Goal: Task Accomplishment & Management: Manage account settings

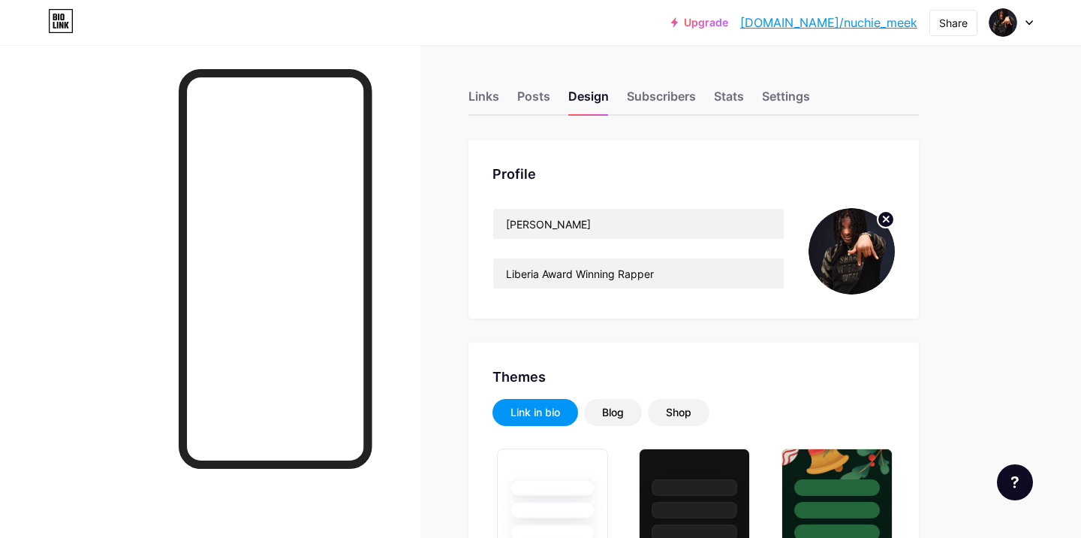
type input "#000000"
type input "#ffffff"
click at [884, 22] on link "[DOMAIN_NAME]/nuchie_meek" at bounding box center [828, 23] width 177 height 18
click at [1026, 26] on div at bounding box center [1011, 22] width 44 height 27
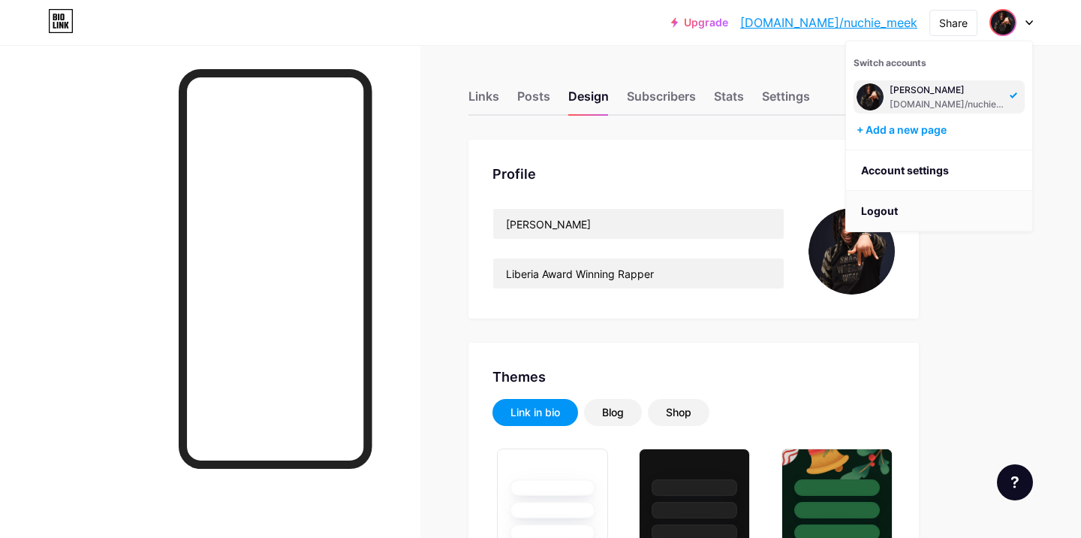
click at [885, 212] on li "Logout" at bounding box center [939, 211] width 186 height 41
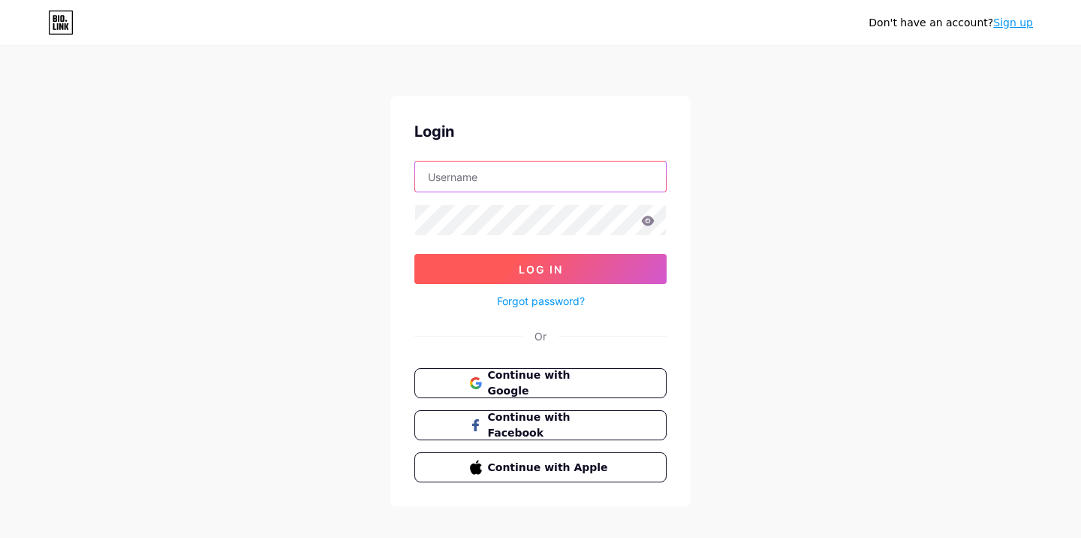
type input "[EMAIL_ADDRESS][DOMAIN_NAME]"
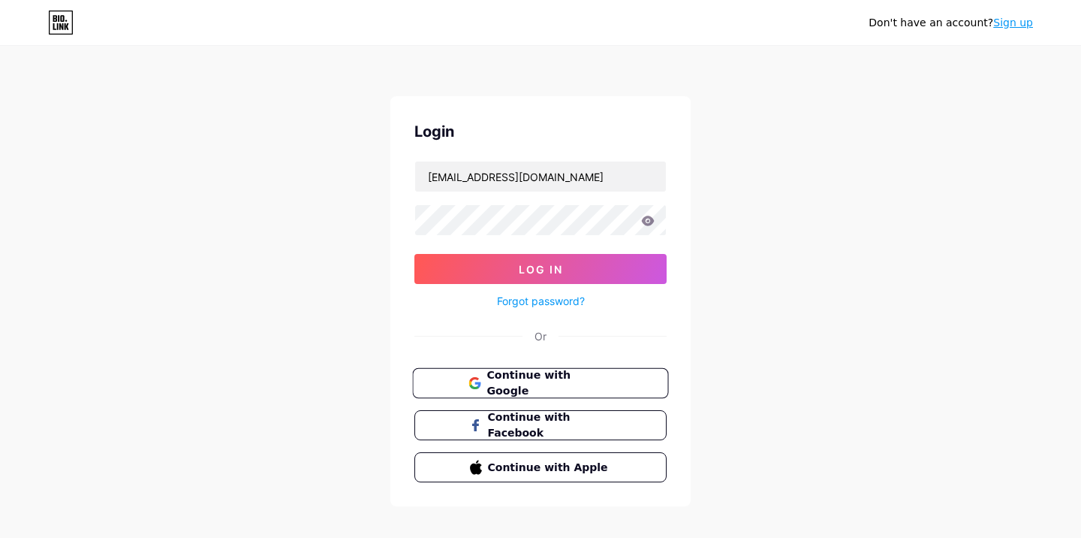
click at [547, 384] on span "Continue with Google" at bounding box center [548, 383] width 125 height 32
click at [1021, 20] on link "Sign up" at bounding box center [1013, 23] width 40 height 12
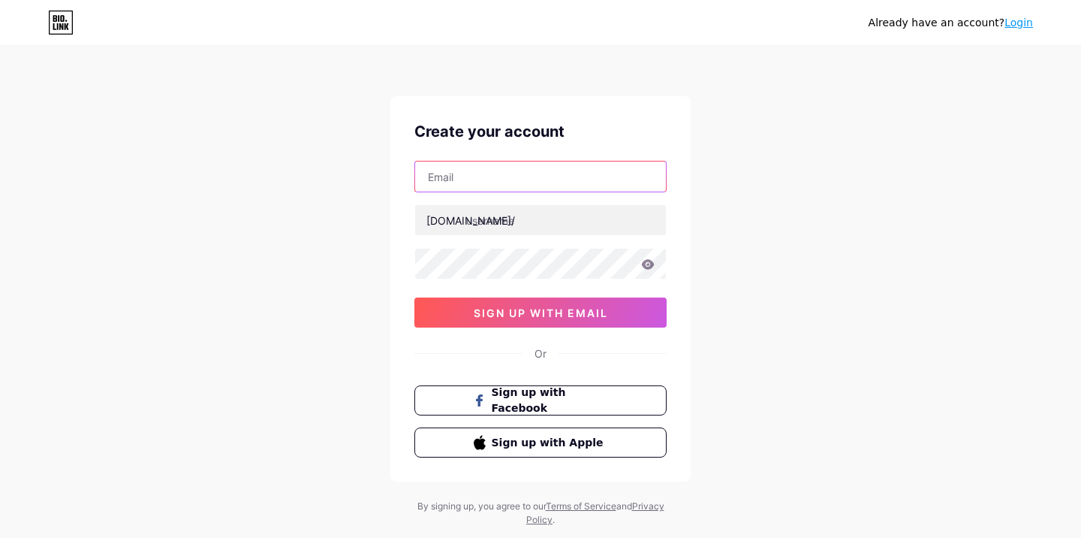
click at [471, 181] on input "text" at bounding box center [540, 176] width 251 height 30
paste input "[EMAIL_ADDRESS][DOMAIN_NAME]"
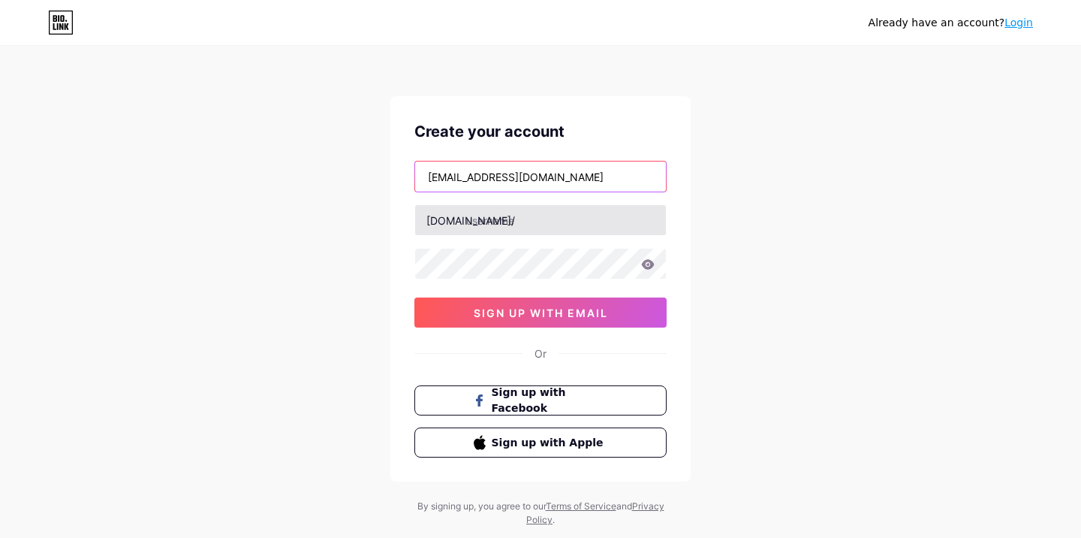
type input "[EMAIL_ADDRESS][DOMAIN_NAME]"
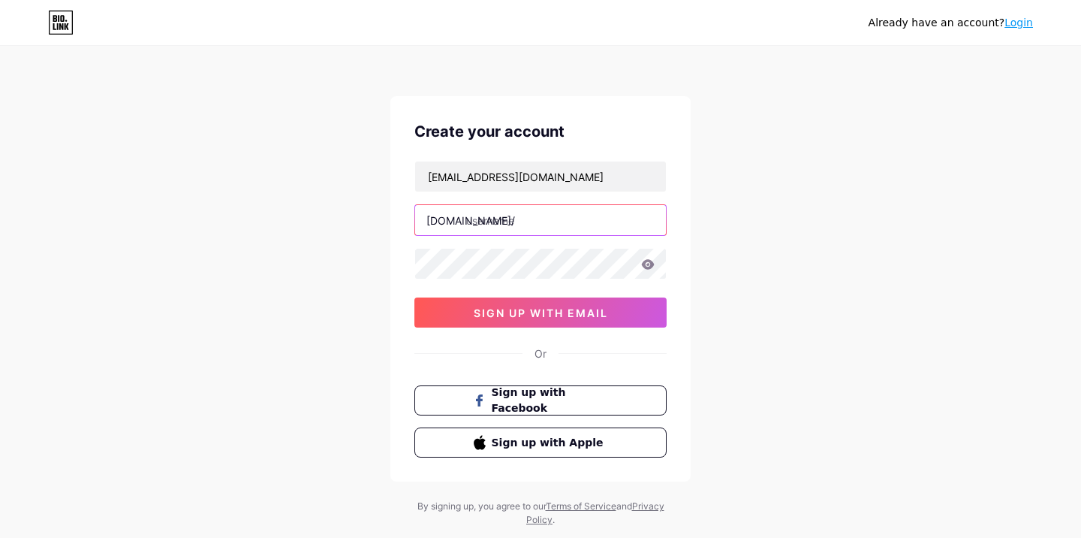
click at [564, 223] on input "text" at bounding box center [540, 220] width 251 height 30
click at [482, 219] on input "text" at bounding box center [540, 220] width 251 height 30
paste input "slayandstay"
type input "slayandstay"
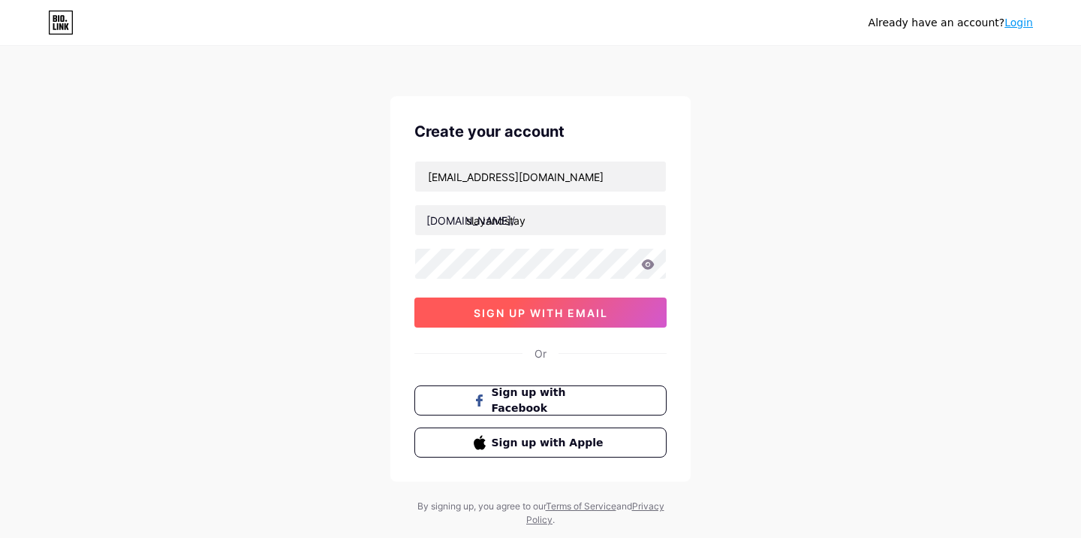
click at [500, 312] on span "sign up with email" at bounding box center [541, 312] width 134 height 13
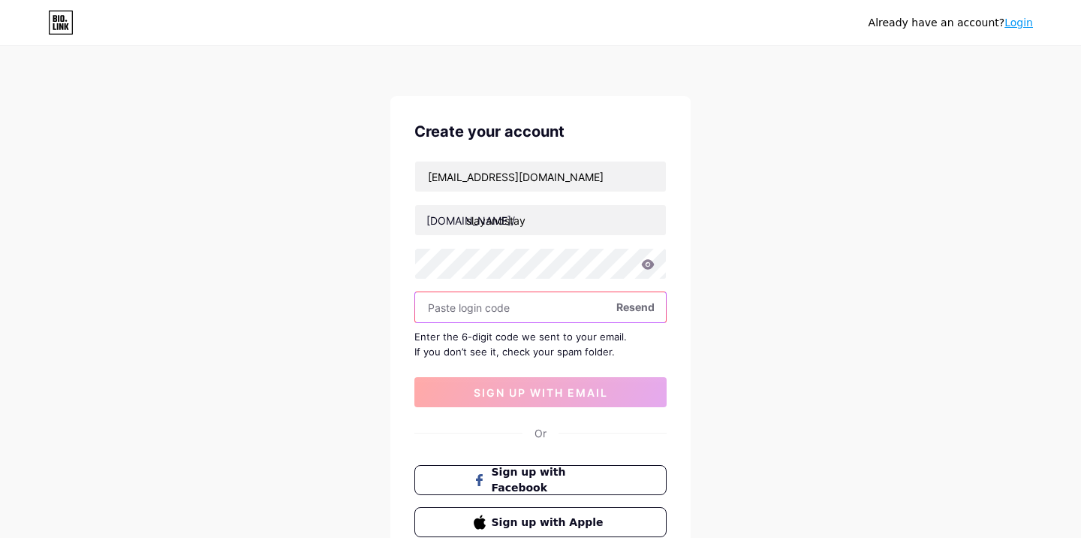
paste input "712195"
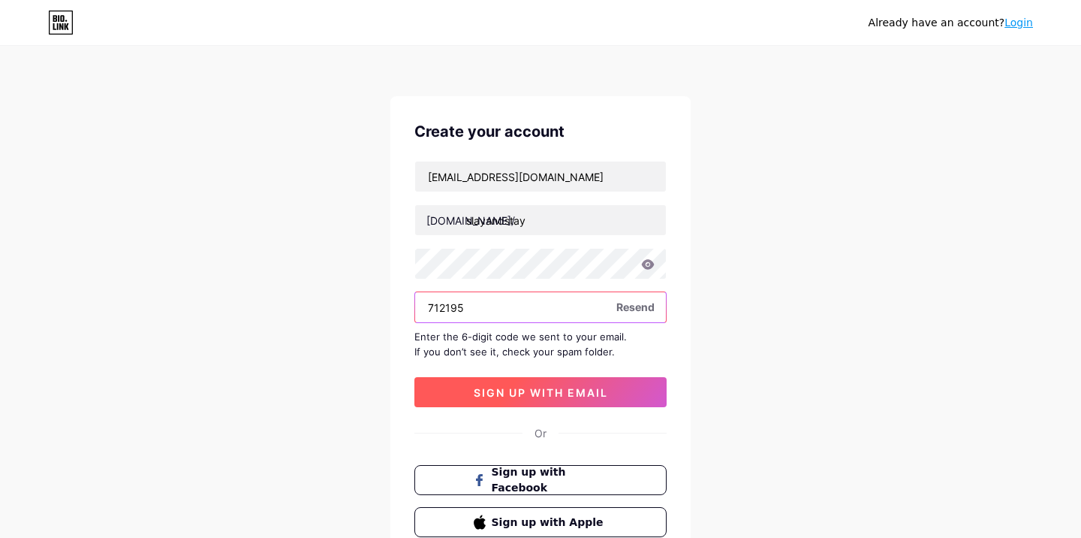
type input "712195"
click at [453, 377] on button "sign up with email" at bounding box center [540, 392] width 252 height 30
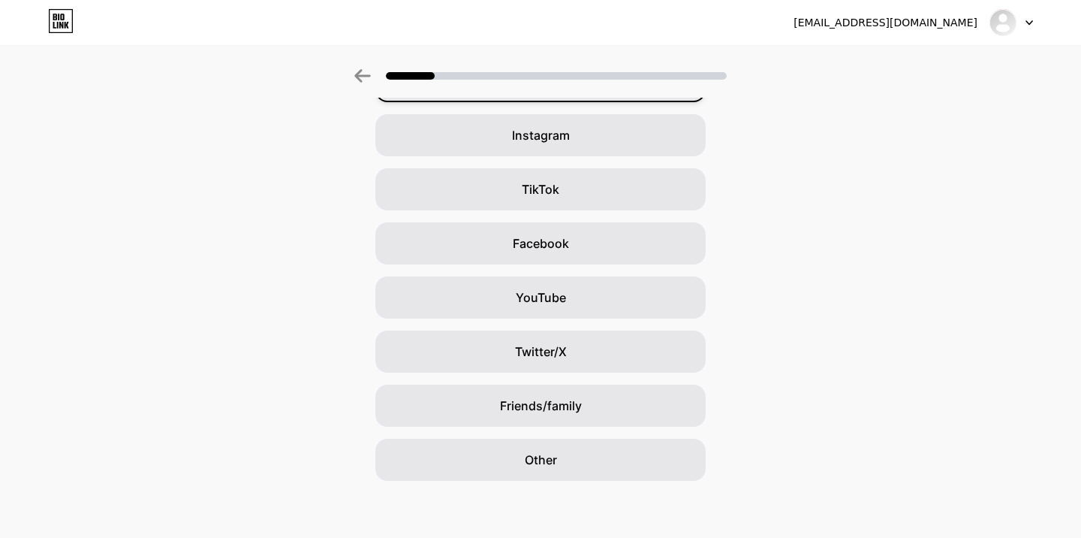
scroll to position [110, 0]
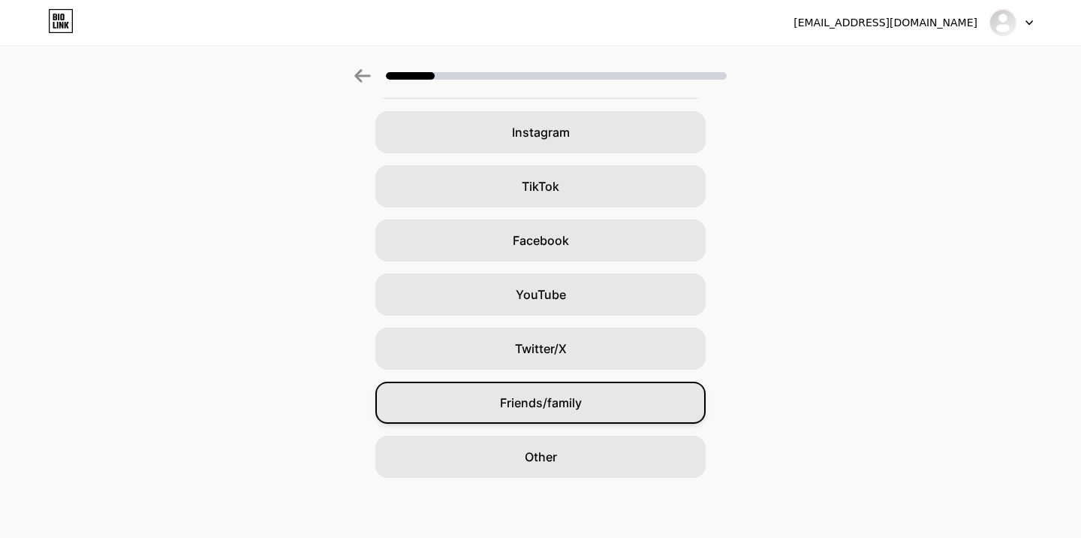
click at [564, 402] on span "Friends/family" at bounding box center [541, 402] width 82 height 18
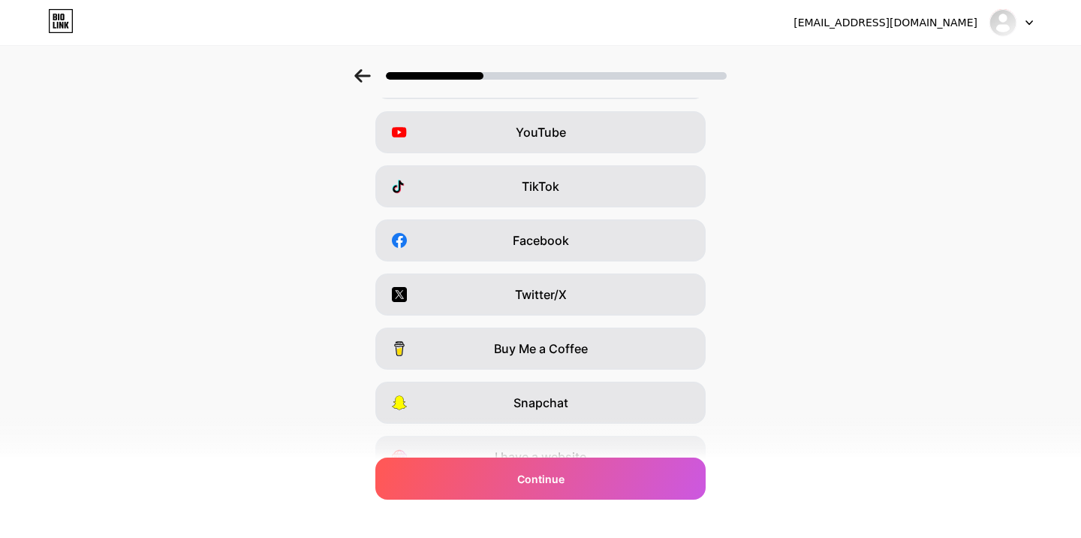
scroll to position [0, 0]
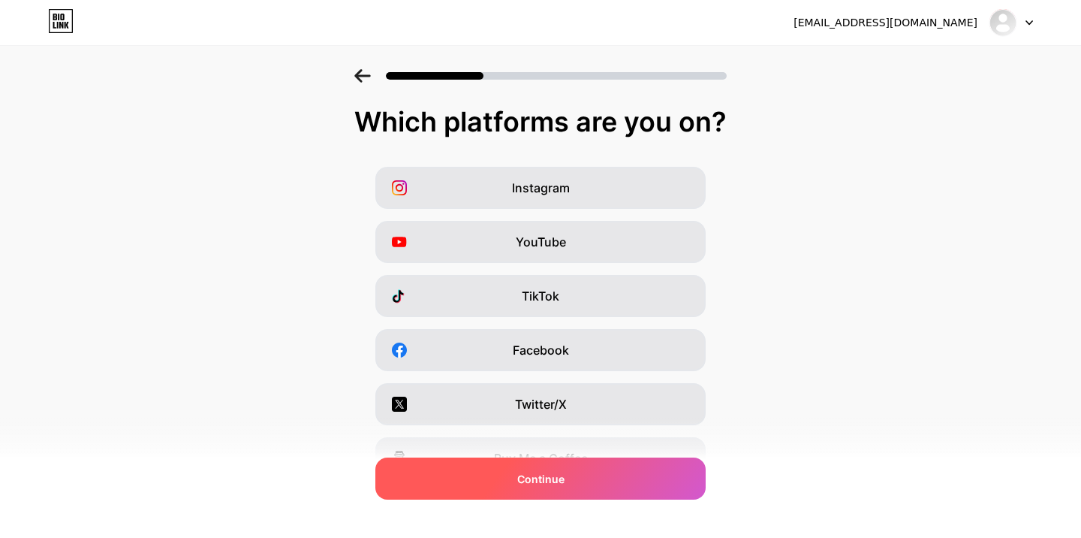
click at [566, 480] on div "Continue" at bounding box center [540, 478] width 330 height 42
click at [527, 478] on span "Continue" at bounding box center [540, 479] width 47 height 16
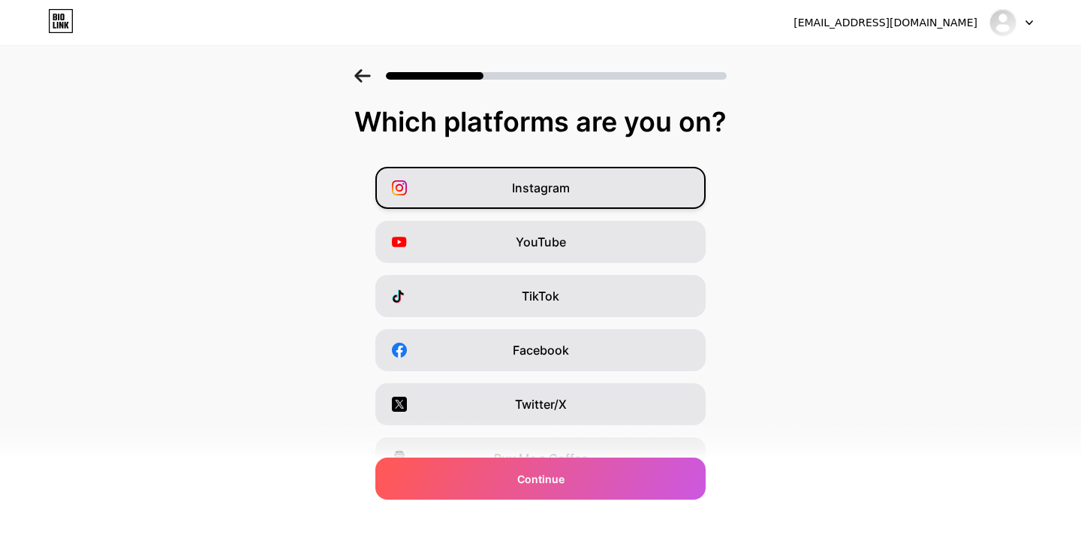
click at [544, 192] on span "Instagram" at bounding box center [541, 188] width 58 height 18
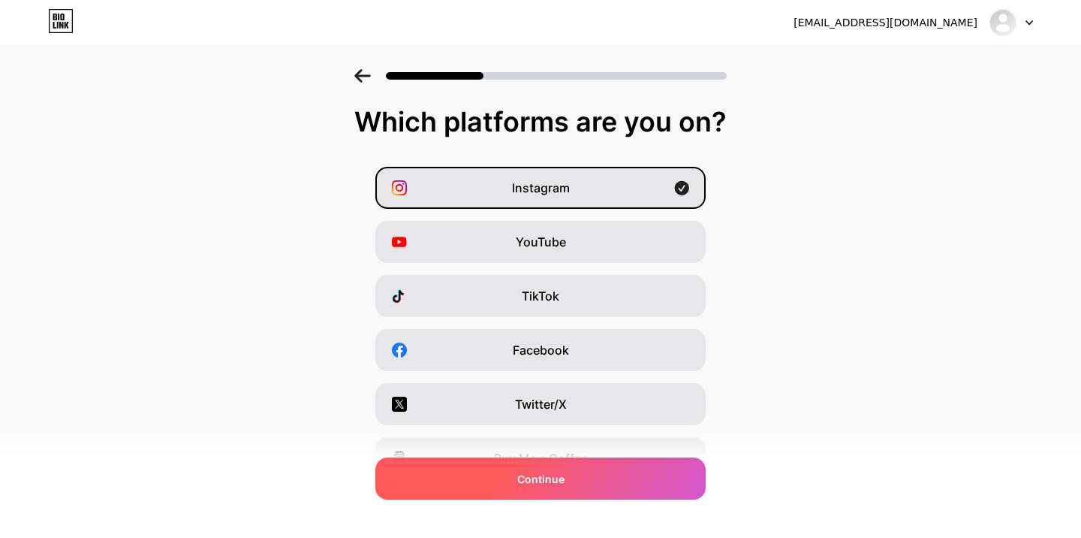
click at [553, 486] on div "Continue" at bounding box center [540, 478] width 330 height 42
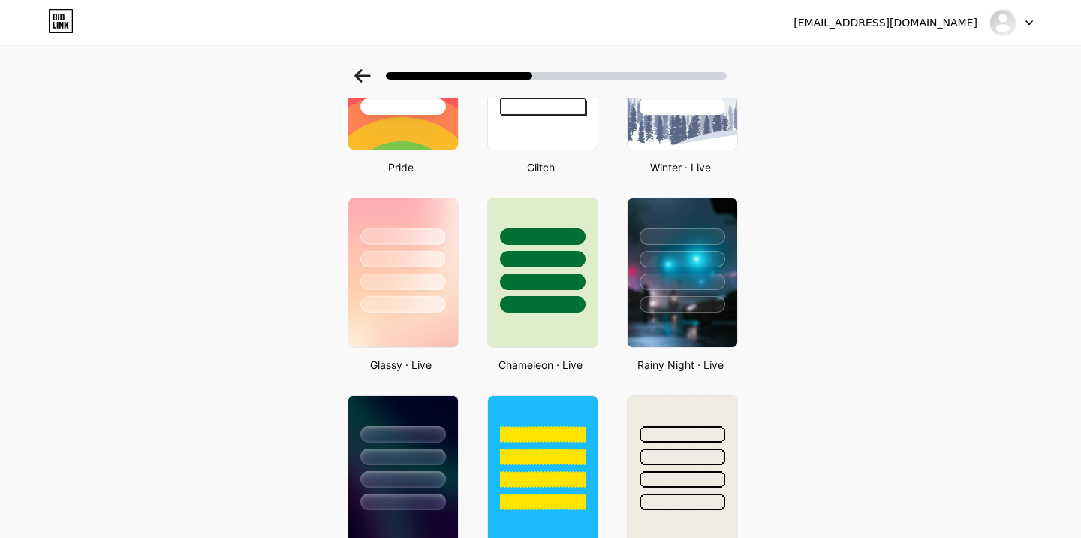
scroll to position [547, 0]
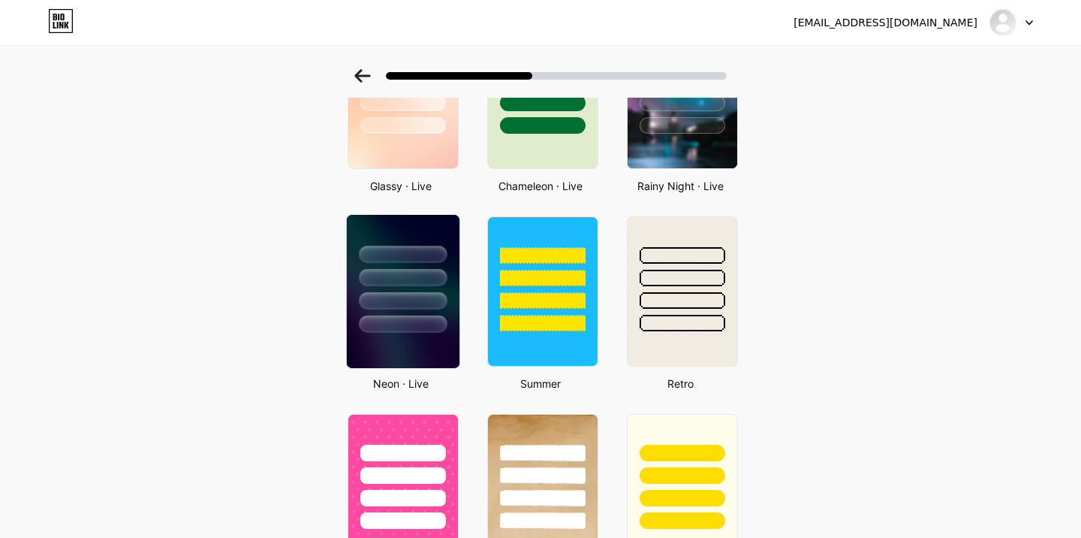
click at [414, 304] on div at bounding box center [403, 300] width 88 height 17
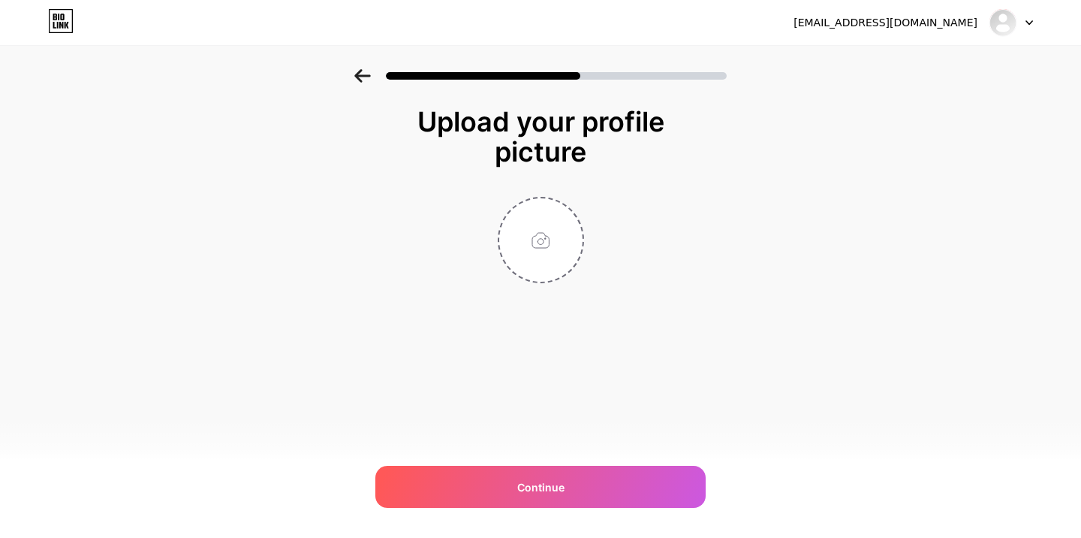
scroll to position [0, 0]
click at [546, 215] on input "file" at bounding box center [540, 239] width 83 height 83
type input "C:\fakepath\ChatGPT Image [DATE], 03_33_34 PM.png"
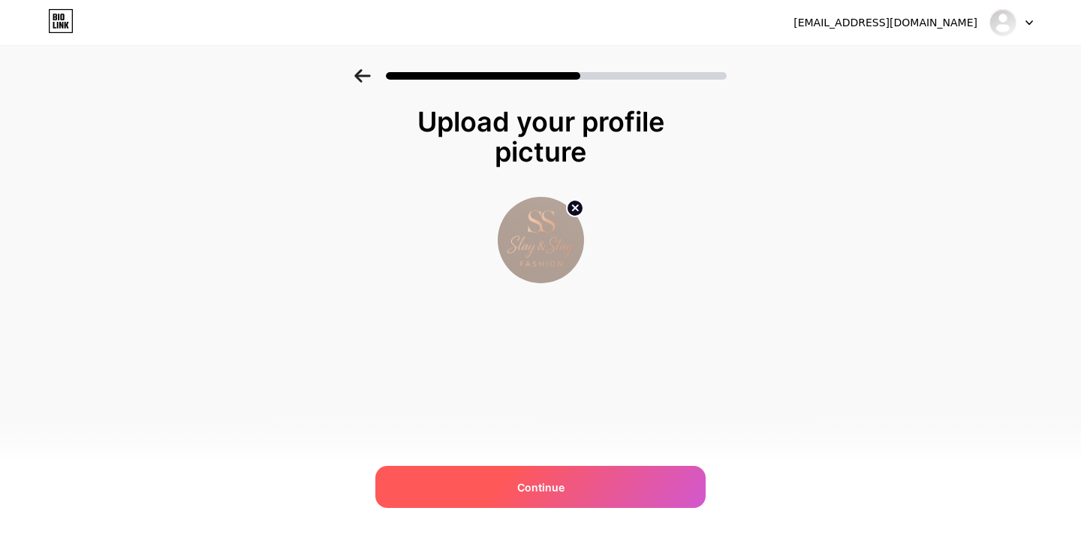
click at [497, 477] on div "Continue" at bounding box center [540, 486] width 330 height 42
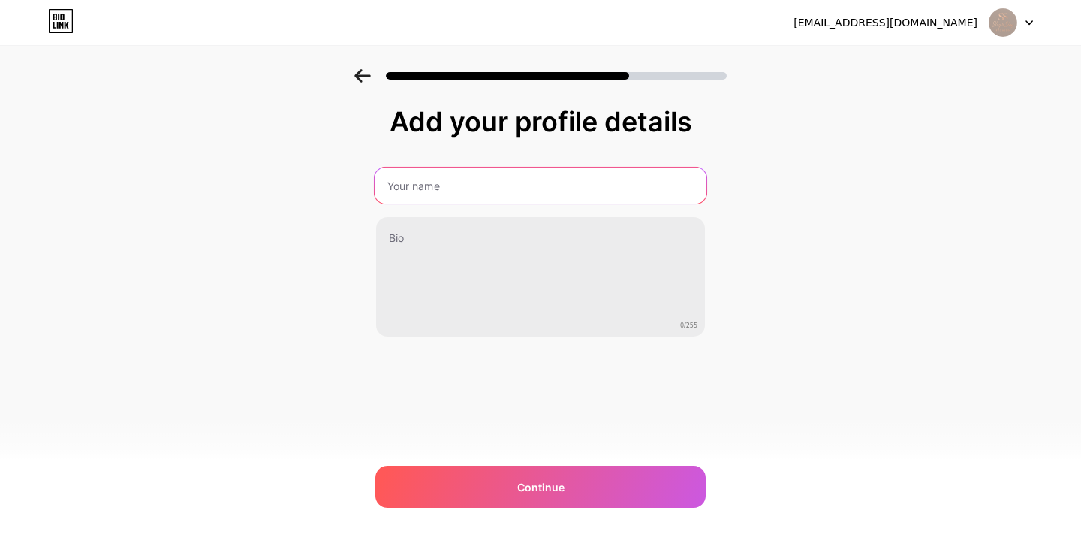
click at [424, 179] on input "text" at bounding box center [541, 185] width 332 height 36
type input "Slay & Stay"
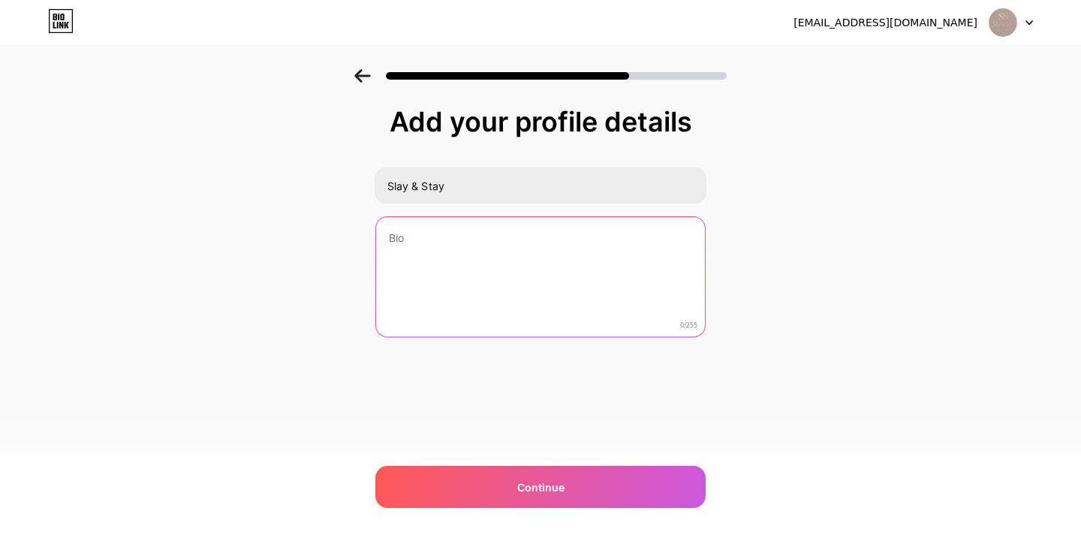
click at [418, 249] on textarea at bounding box center [540, 277] width 329 height 121
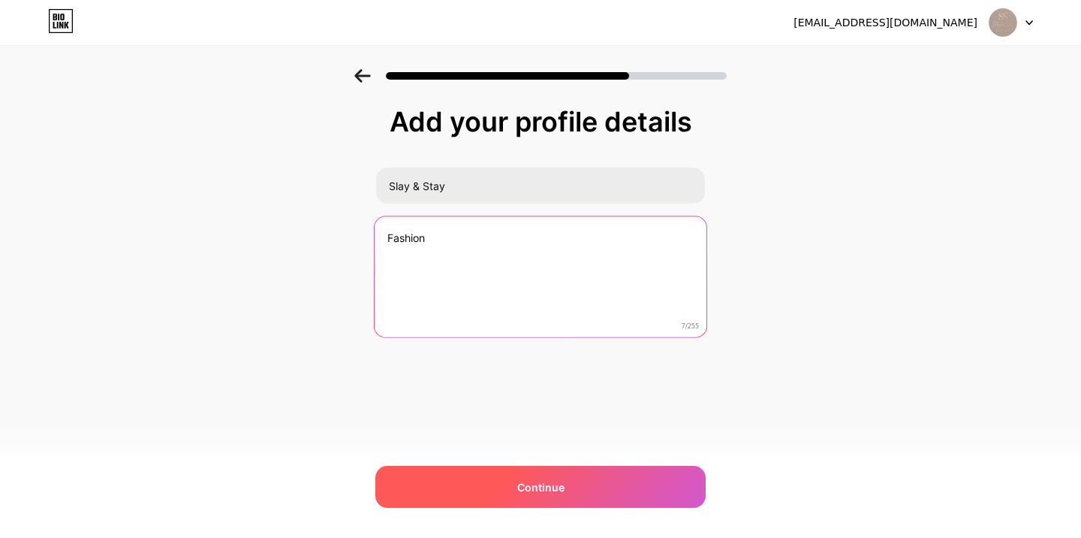
type textarea "Fashion"
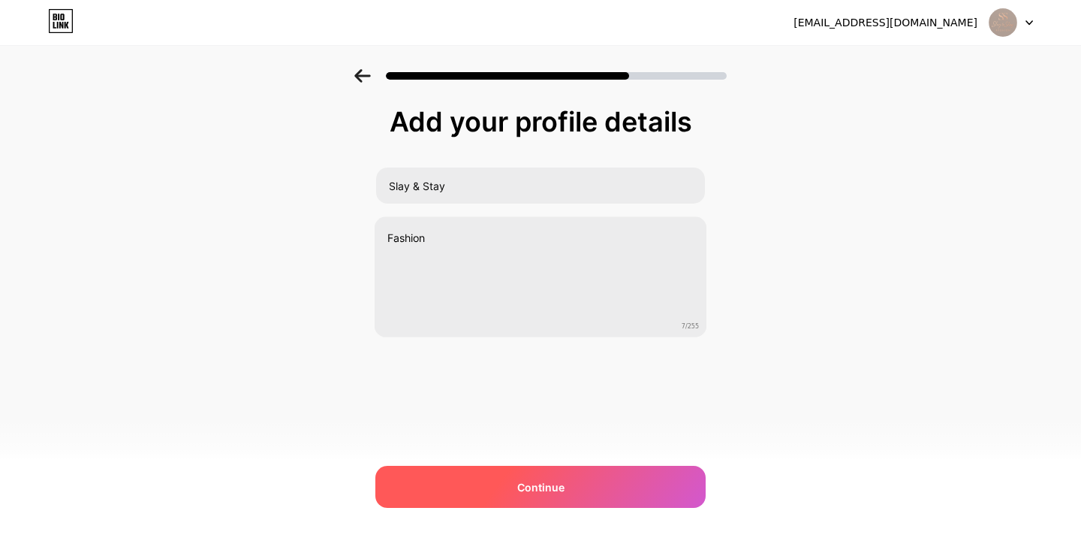
click at [536, 498] on div "Continue" at bounding box center [540, 486] width 330 height 42
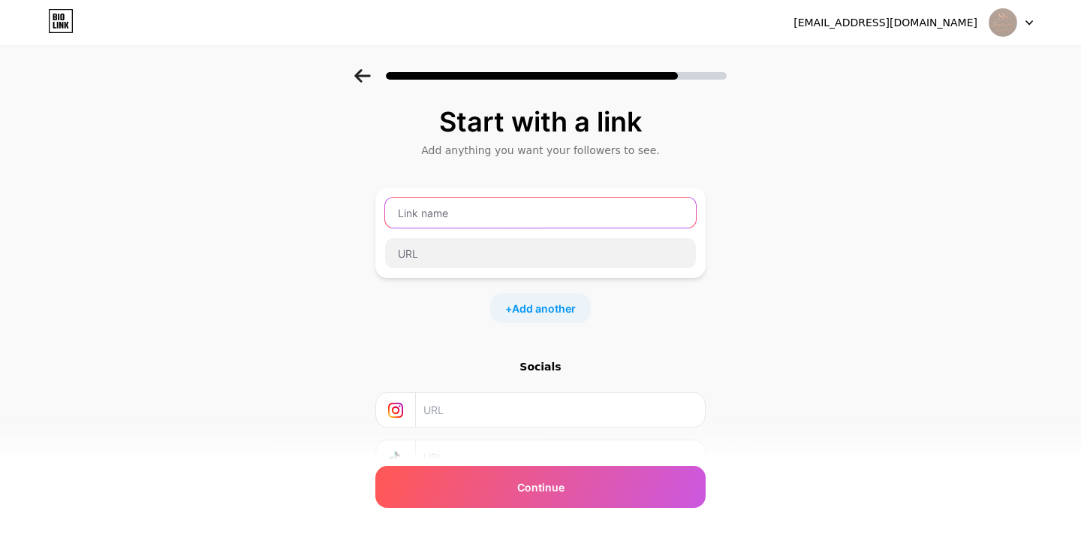
click at [453, 212] on input "text" at bounding box center [540, 212] width 311 height 30
type input "Whatsapp"
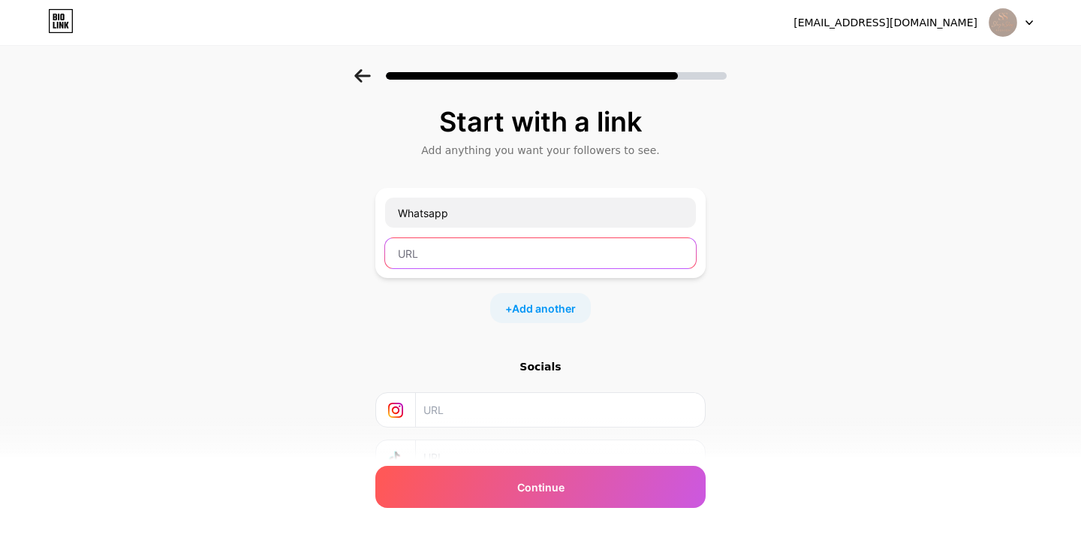
click at [455, 245] on input "text" at bounding box center [540, 253] width 311 height 30
paste input "[URL][DOMAIN_NAME][PHONE_NUMBER]"
type input "[URL][DOMAIN_NAME][PHONE_NUMBER]"
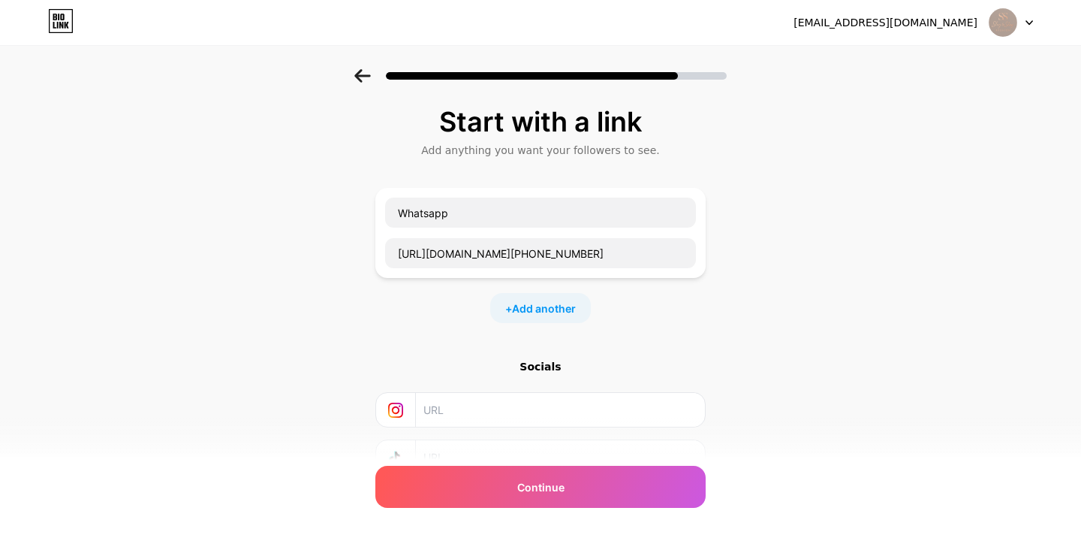
click at [470, 409] on input "text" at bounding box center [559, 410] width 273 height 34
paste input "[URL][DOMAIN_NAME]"
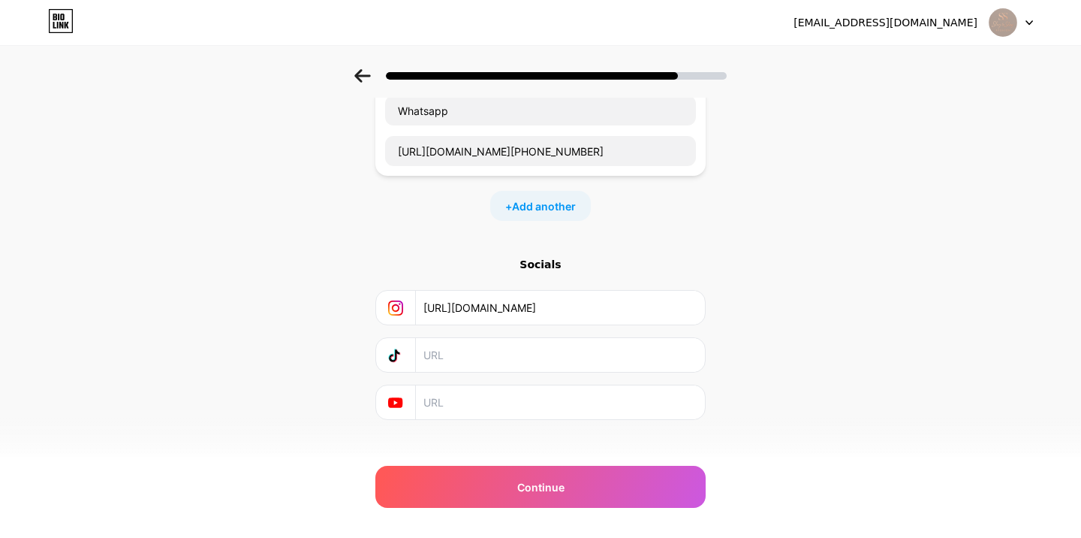
scroll to position [107, 0]
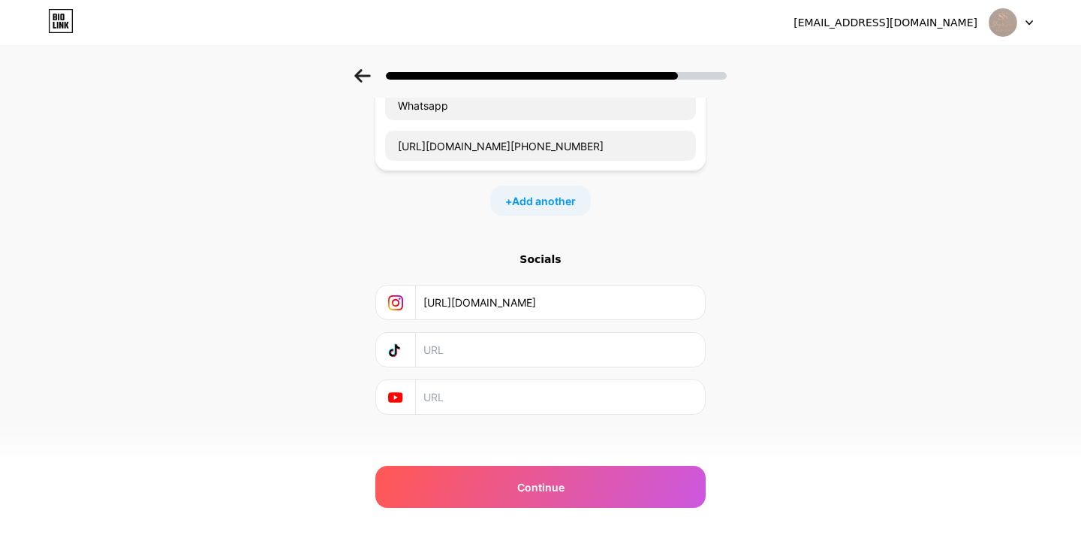
type input "[URL][DOMAIN_NAME]"
click at [487, 360] on input "text" at bounding box center [559, 350] width 273 height 34
paste input "[URL][DOMAIN_NAME]"
type input "[URL][DOMAIN_NAME]"
click at [448, 396] on input "text" at bounding box center [559, 397] width 273 height 34
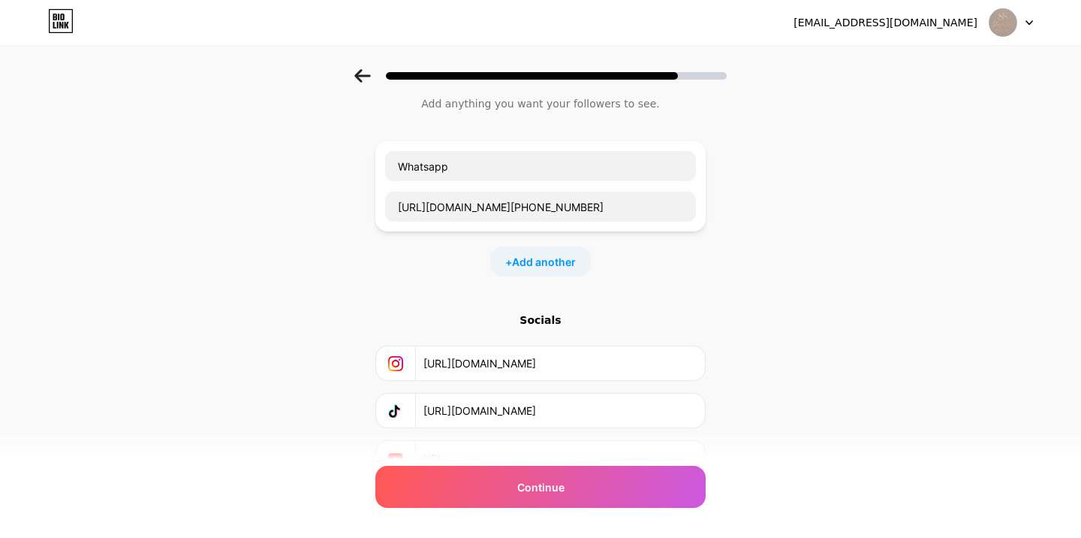
scroll to position [119, 0]
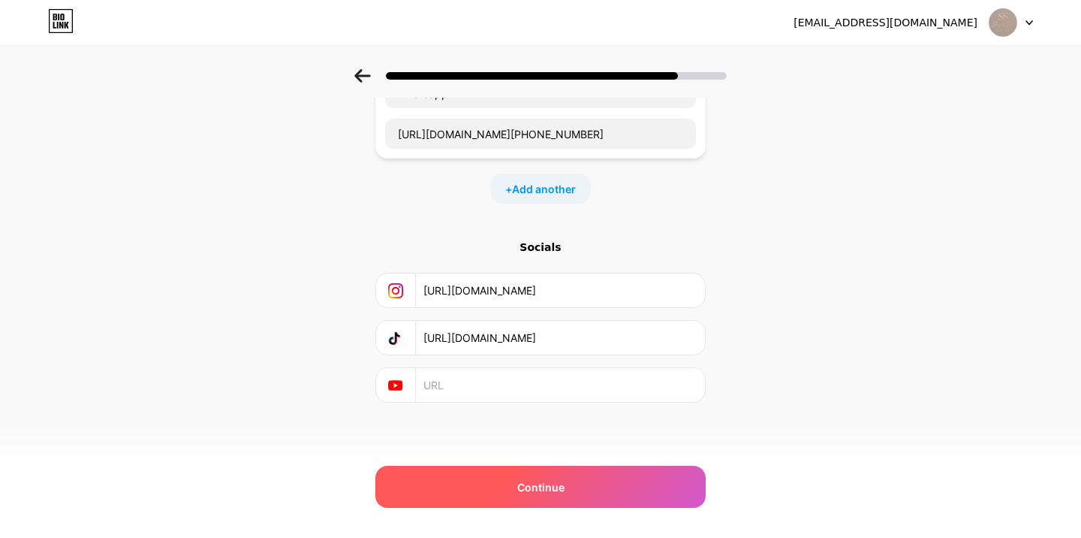
click at [553, 483] on span "Continue" at bounding box center [540, 487] width 47 height 16
click at [562, 484] on span "Continue" at bounding box center [540, 487] width 47 height 16
click at [535, 474] on div "Continue" at bounding box center [540, 486] width 330 height 42
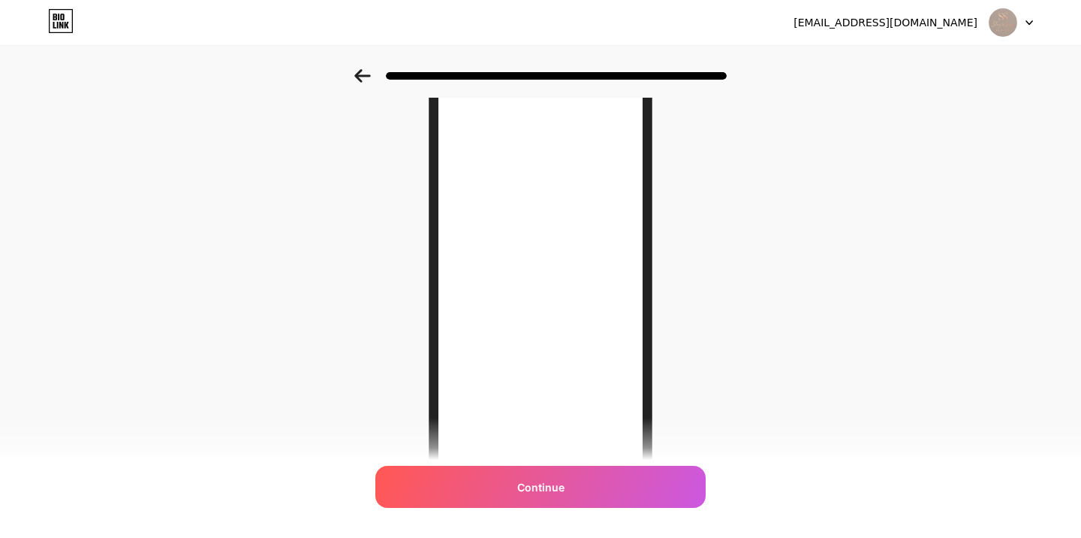
scroll to position [0, 0]
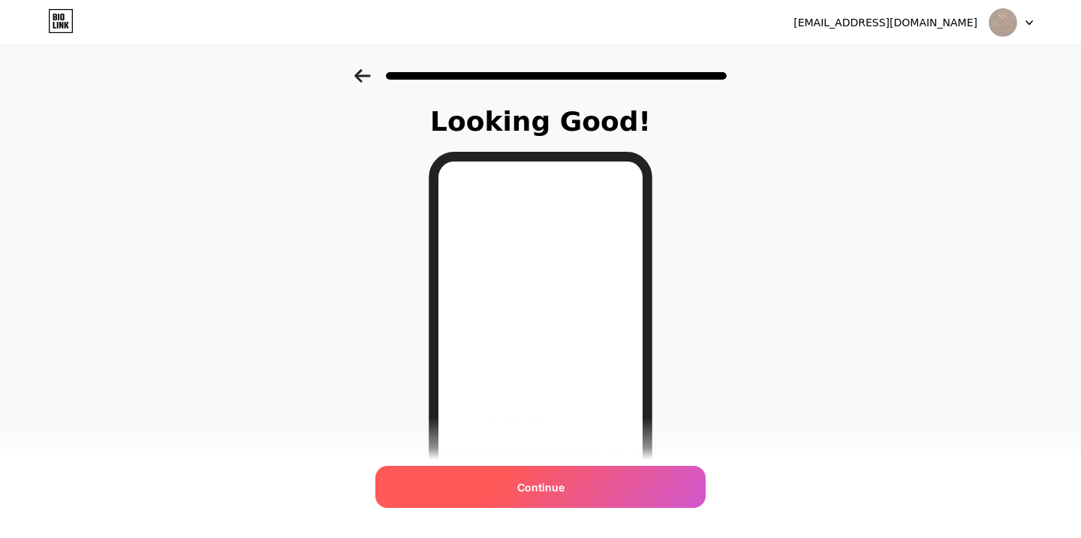
click at [544, 477] on div "Continue" at bounding box center [540, 486] width 330 height 42
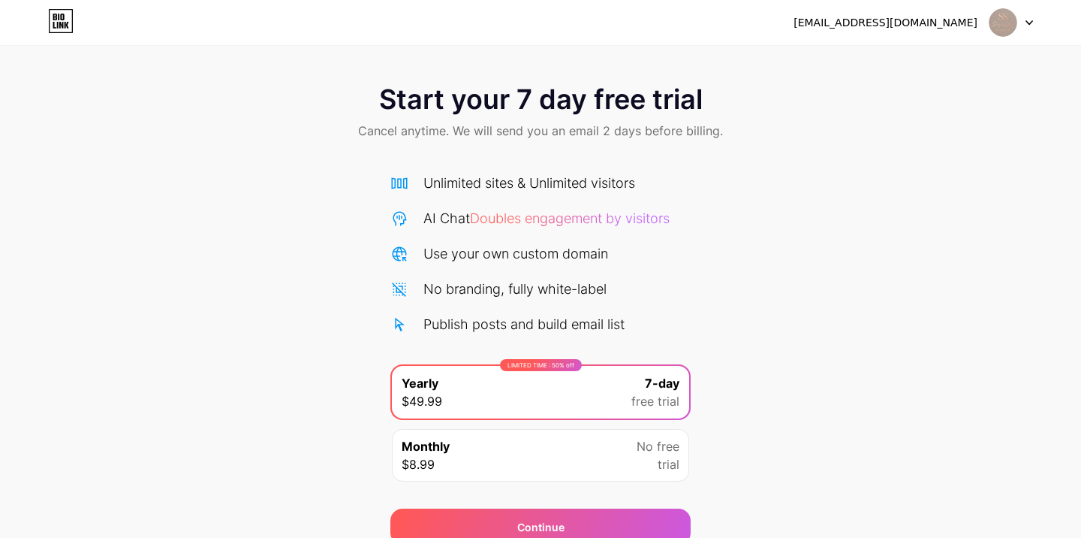
scroll to position [67, 0]
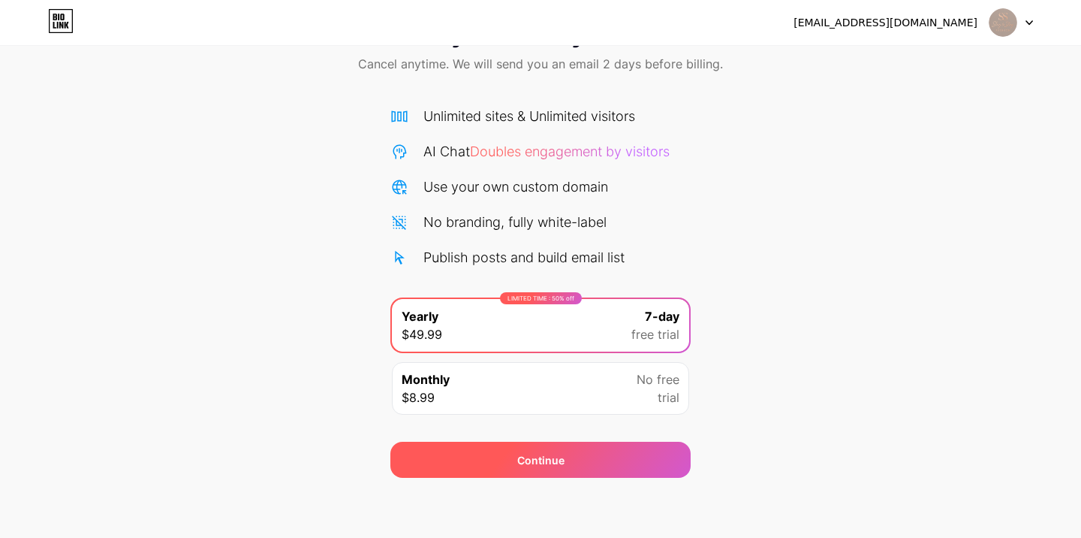
click at [520, 459] on div "Continue" at bounding box center [540, 460] width 47 height 16
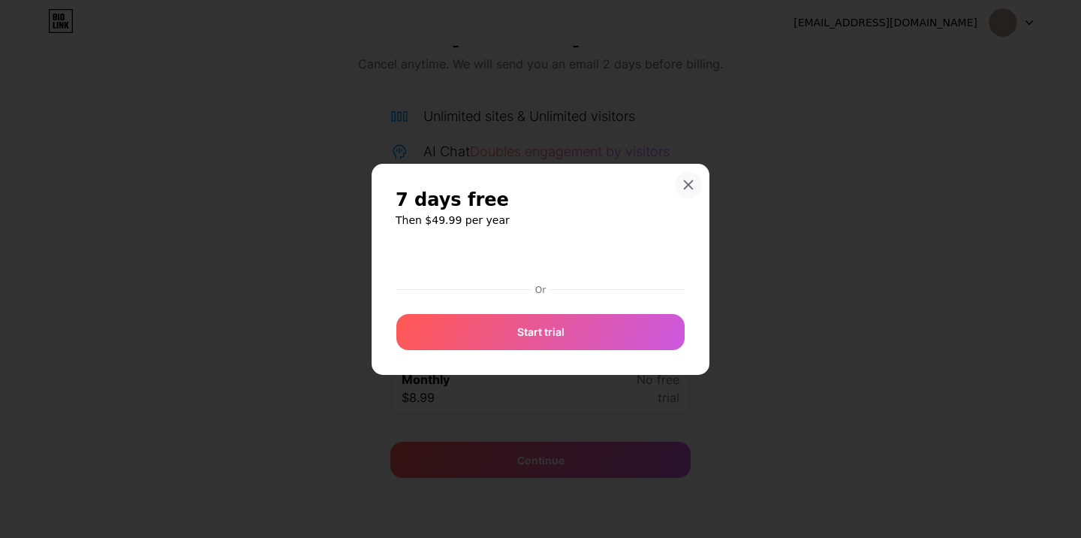
click at [690, 187] on icon at bounding box center [689, 184] width 8 height 8
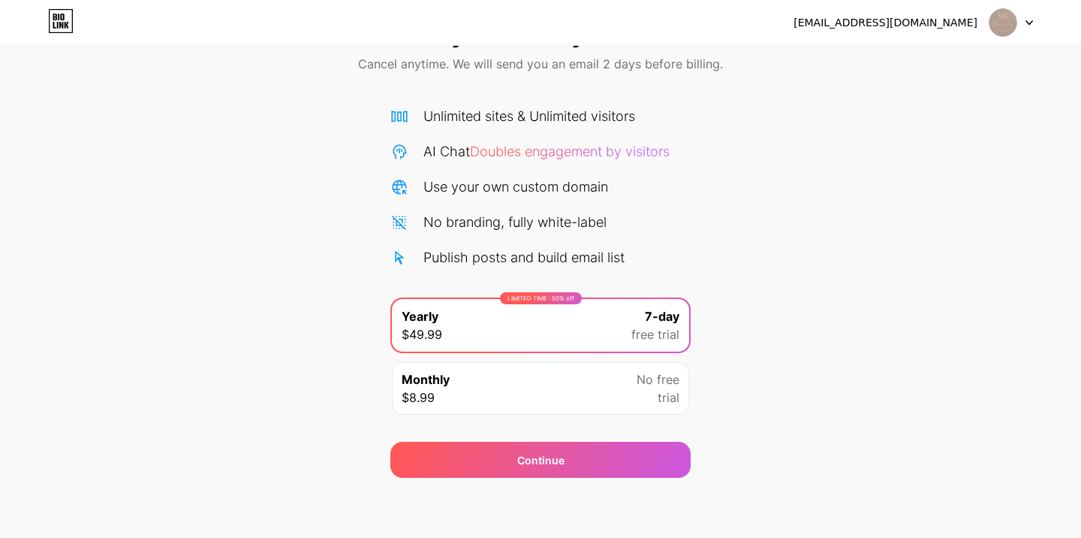
click at [1024, 20] on div at bounding box center [1011, 22] width 44 height 27
click at [822, 191] on div "Start your 7 day free trial Cancel anytime. We will send you an email 2 days be…" at bounding box center [540, 239] width 1081 height 475
click at [59, 20] on icon at bounding box center [59, 17] width 2 height 7
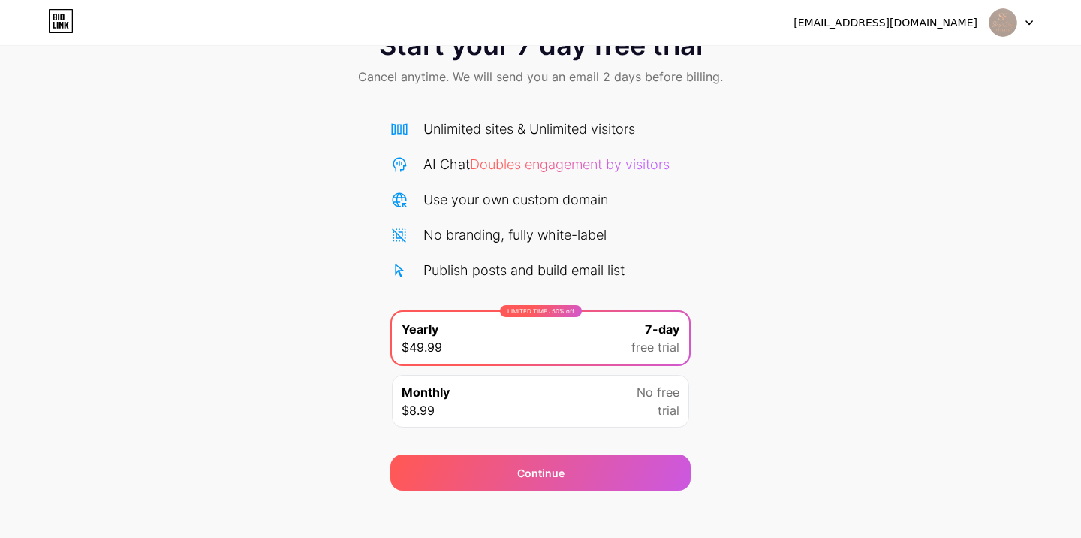
scroll to position [67, 0]
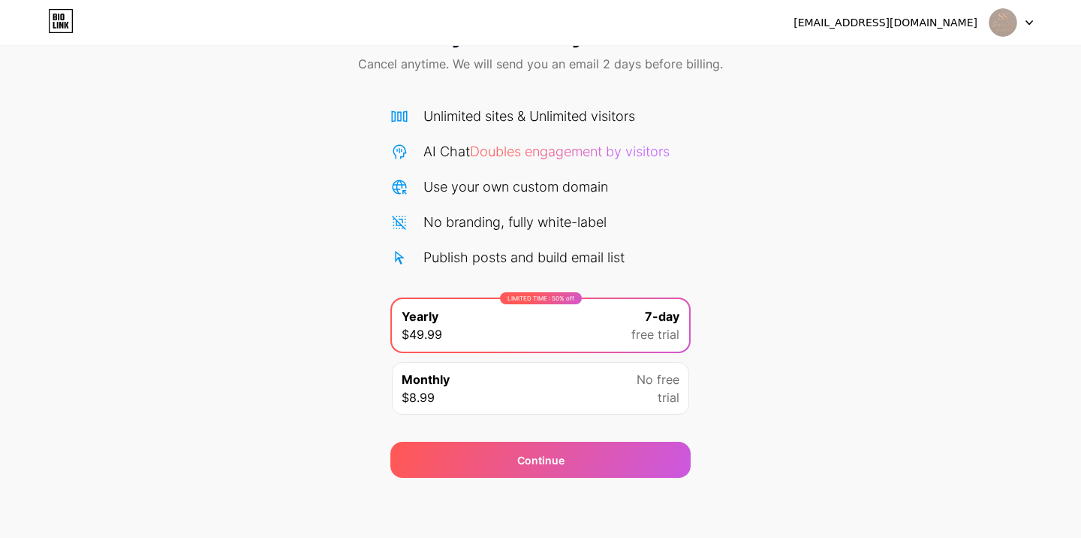
click at [643, 374] on span "No free" at bounding box center [658, 379] width 43 height 18
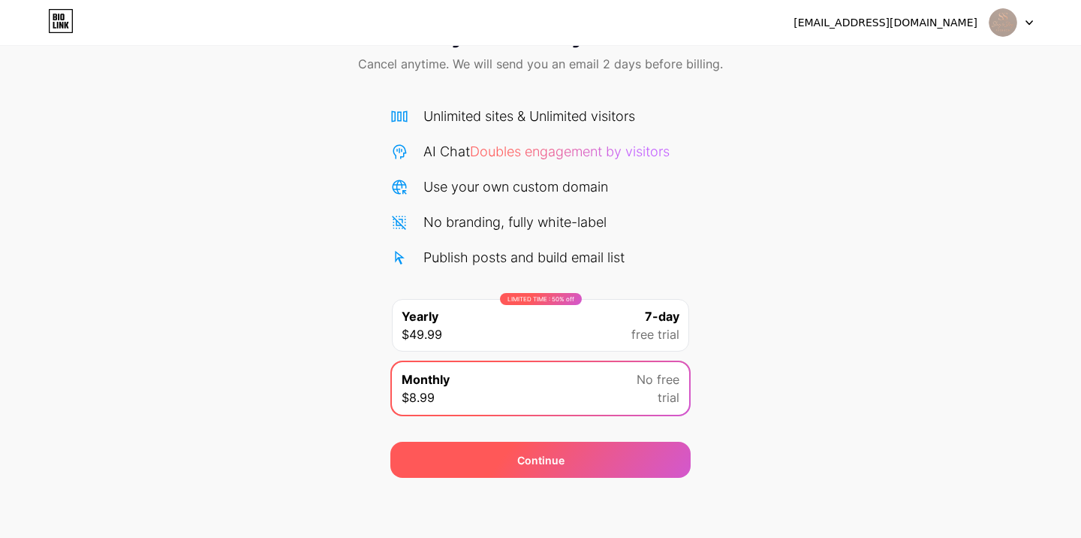
click at [612, 450] on div "Continue" at bounding box center [540, 459] width 300 height 36
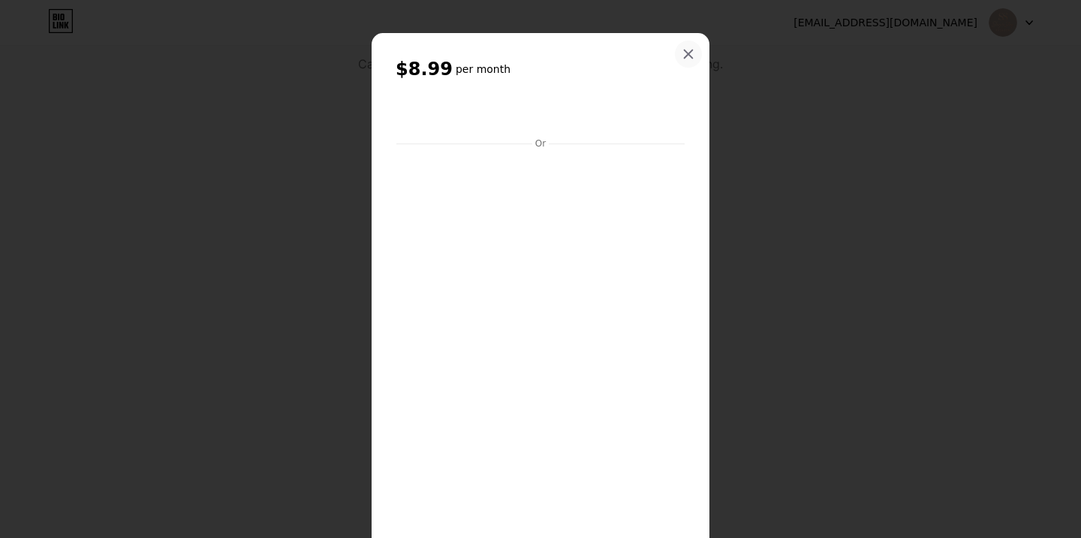
click at [689, 69] on div "$8.99 per month Or Subscribe" at bounding box center [541, 329] width 338 height 592
click at [687, 51] on icon at bounding box center [688, 54] width 12 height 12
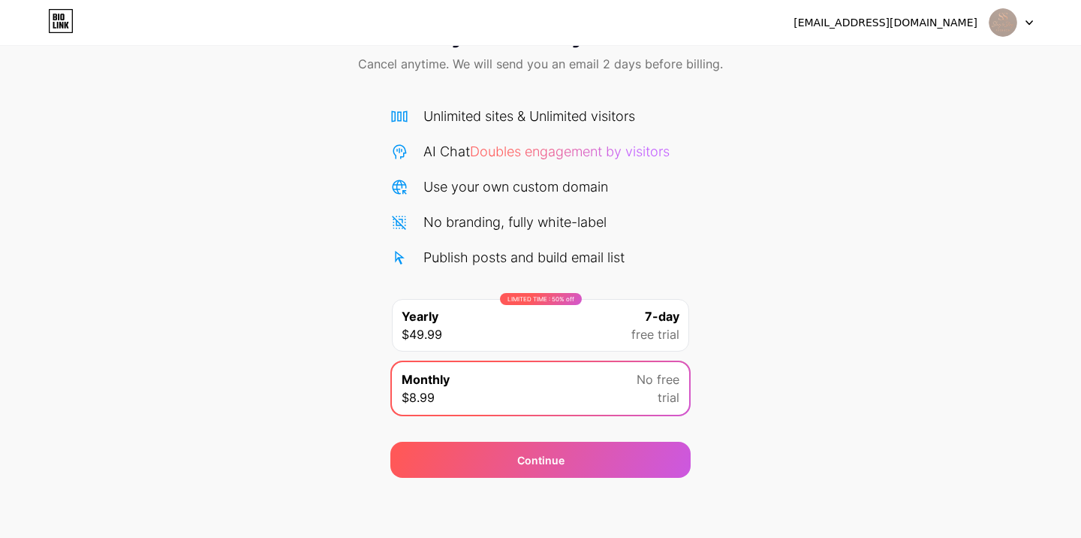
click at [1026, 23] on icon at bounding box center [1030, 22] width 8 height 5
click at [881, 191] on div "Start your 7 day free trial Cancel anytime. We will send you an email 2 days be…" at bounding box center [540, 239] width 1081 height 475
click at [1023, 24] on div at bounding box center [1011, 22] width 44 height 27
click at [953, 61] on li "Logout" at bounding box center [939, 61] width 186 height 41
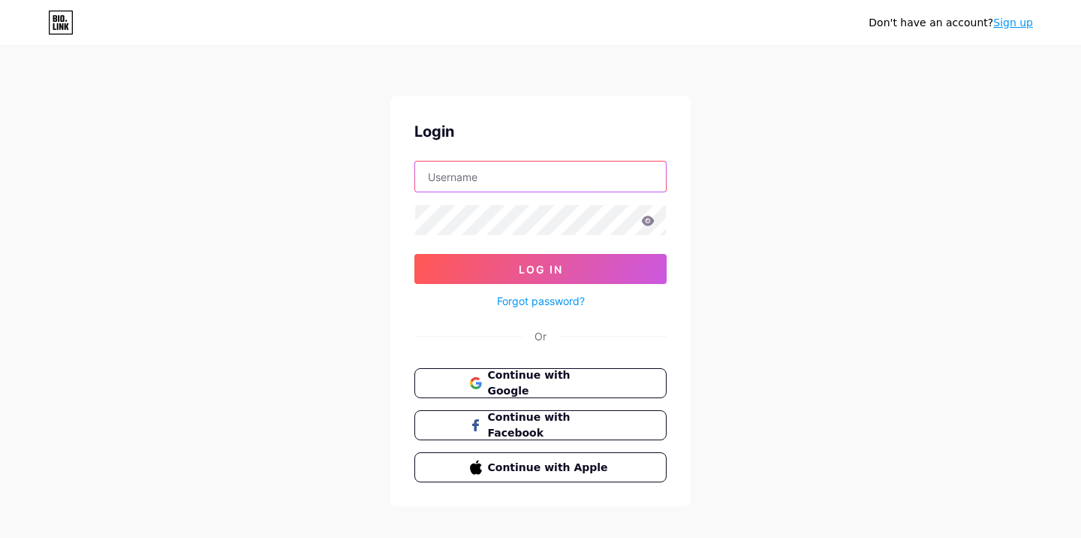
type input "[EMAIL_ADDRESS][DOMAIN_NAME]"
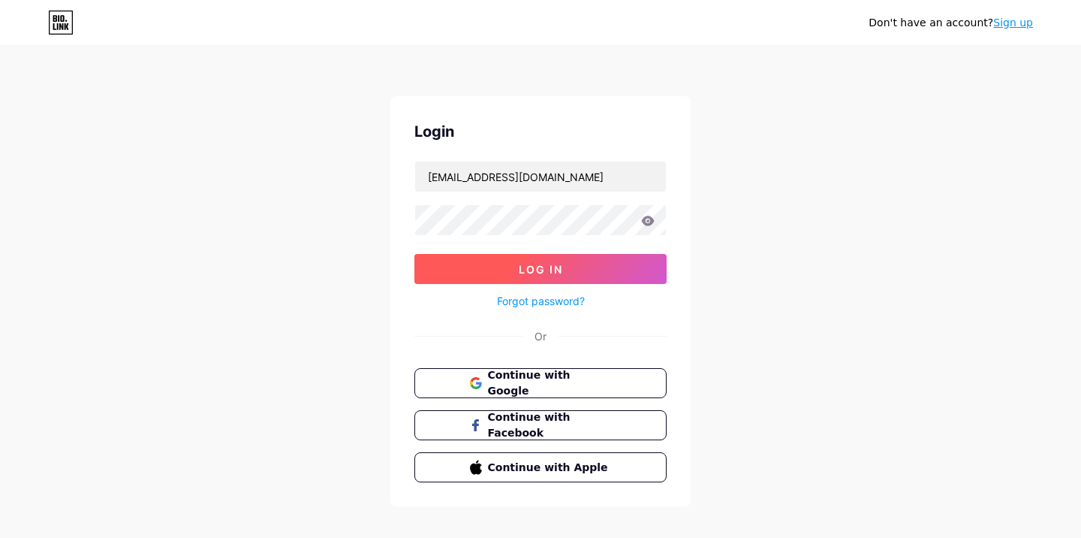
click at [564, 273] on button "Log In" at bounding box center [540, 269] width 252 height 30
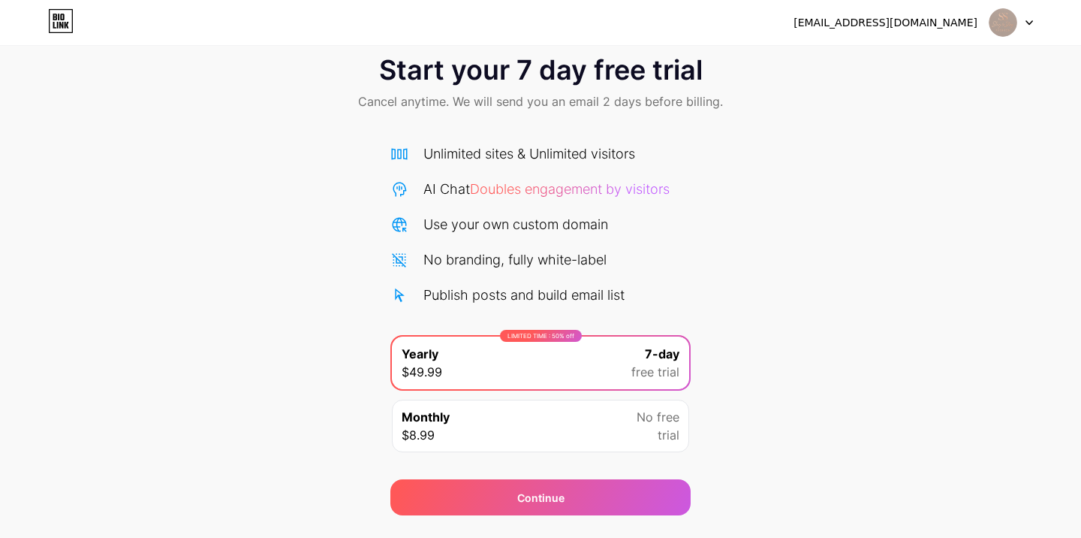
scroll to position [42, 0]
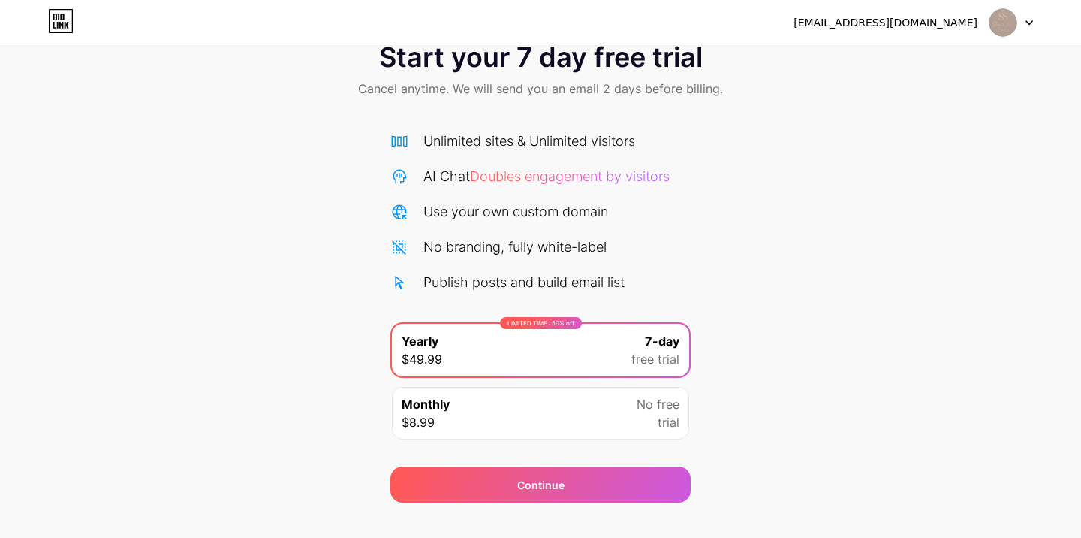
click at [547, 179] on span "Doubles engagement by visitors" at bounding box center [570, 176] width 200 height 16
click at [513, 102] on div "Start your 7 day free trial Cancel anytime. We will send you an email 2 days be…" at bounding box center [540, 71] width 1081 height 89
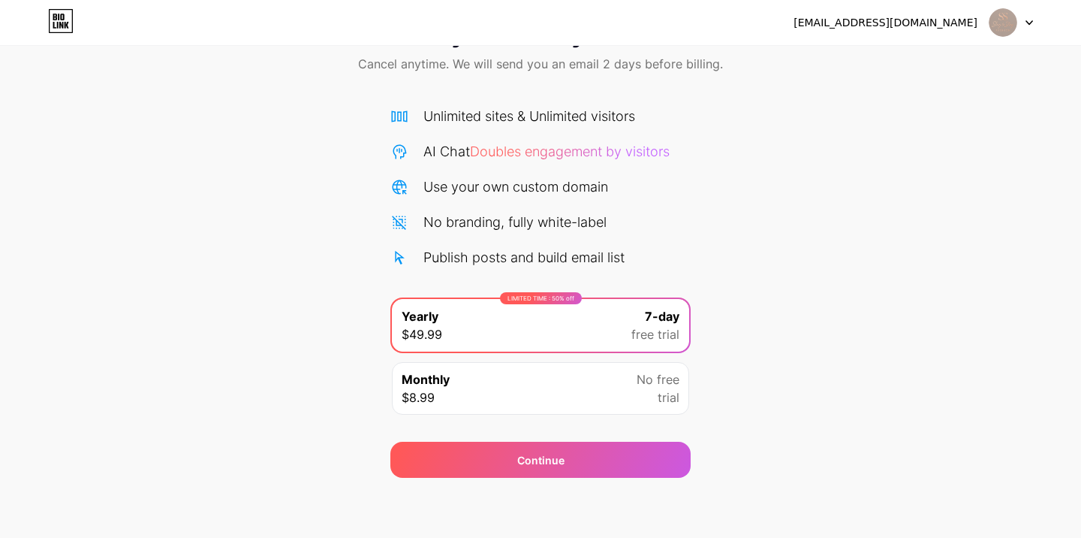
scroll to position [0, 0]
